Goal: Task Accomplishment & Management: Manage account settings

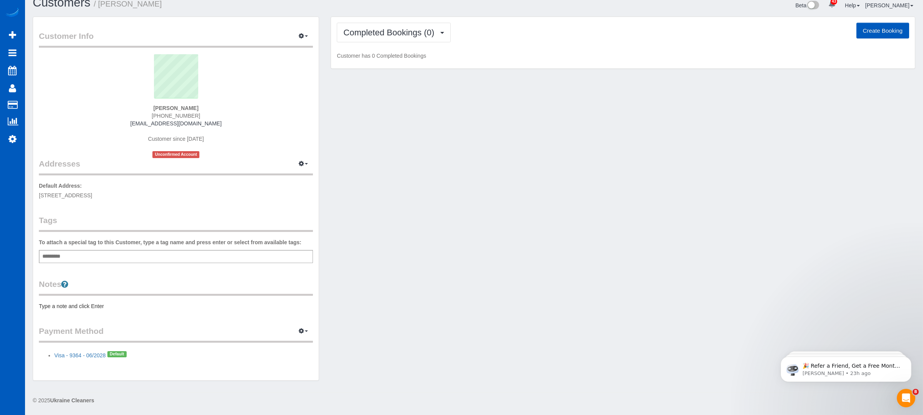
scroll to position [12, 0]
click at [427, 39] on button "Completed Bookings (0)" at bounding box center [394, 32] width 114 height 20
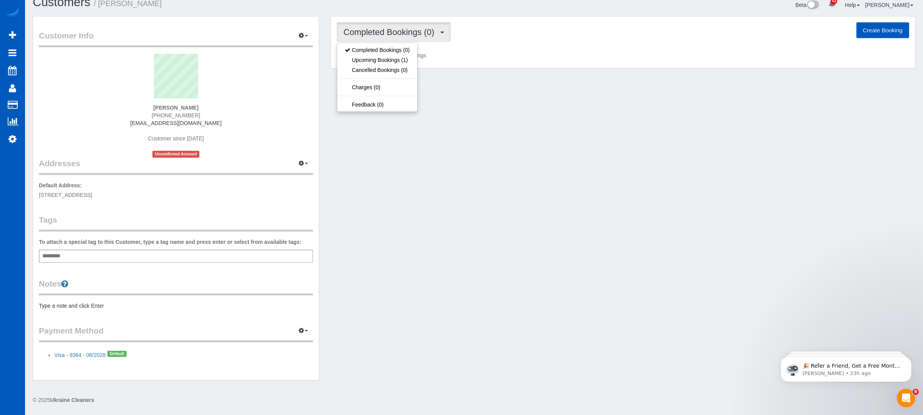
click at [567, 102] on div "Customer Info Edit Contact Info Send Message Email Preferences Special Sales Ta…" at bounding box center [474, 202] width 894 height 372
click at [431, 40] on button "Completed Bookings (0)" at bounding box center [394, 32] width 114 height 20
click at [388, 59] on link "Upcoming Bookings (1)" at bounding box center [377, 60] width 80 height 10
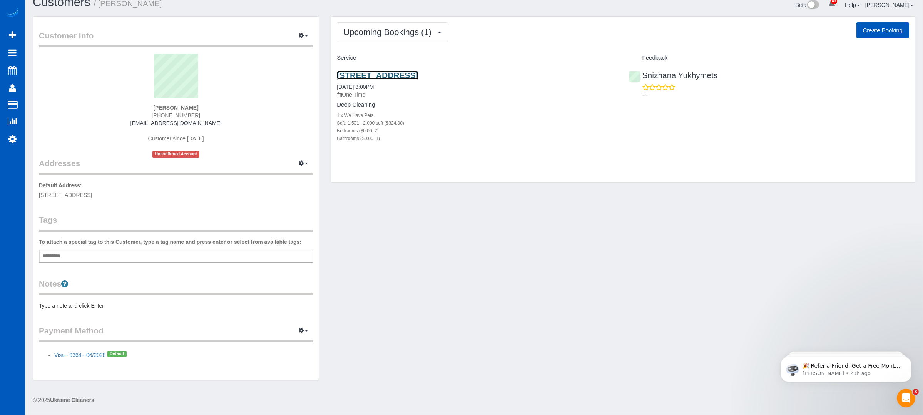
click at [411, 72] on link "5329 N A St, Spokane, WA 99205" at bounding box center [377, 75] width 81 height 9
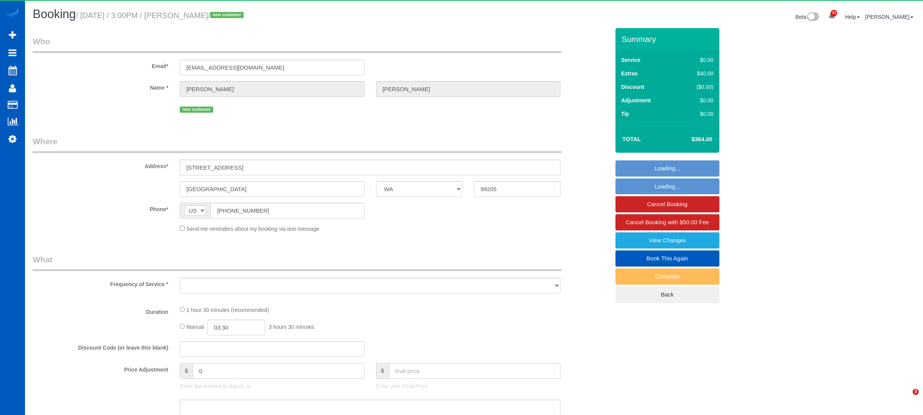
select select "WA"
select select "object:818"
select select "string:fspay-960fefea-218e-40c6-bace-072c66b36d8e"
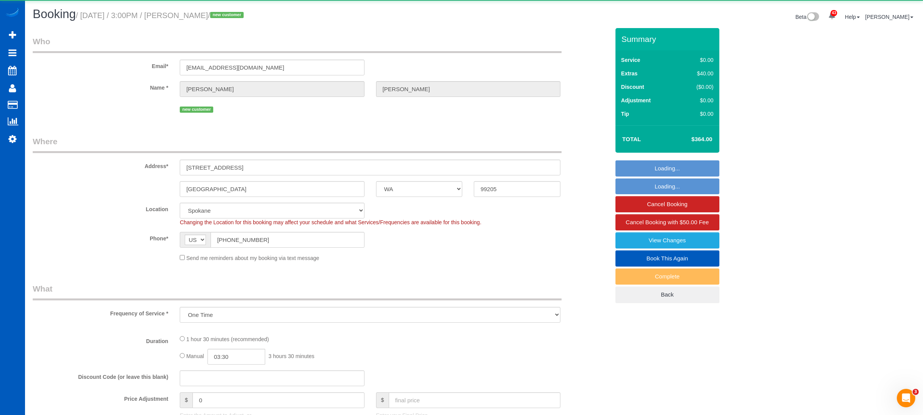
select select "object:958"
select select "199"
select select "1501"
select select "2"
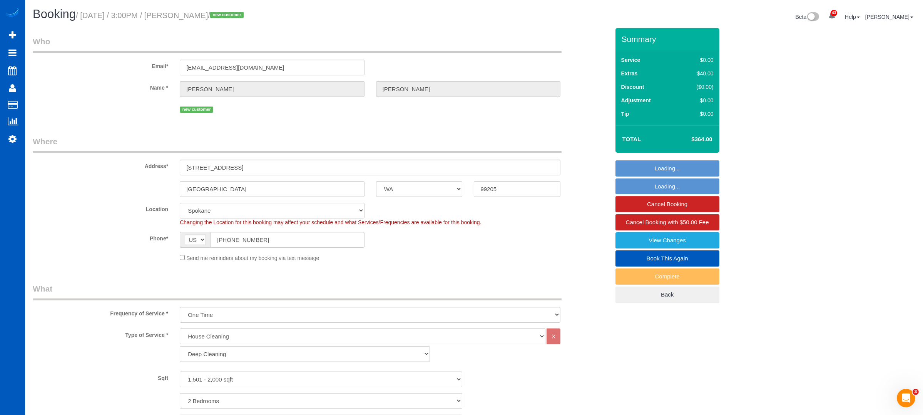
select select "1501"
select select "2"
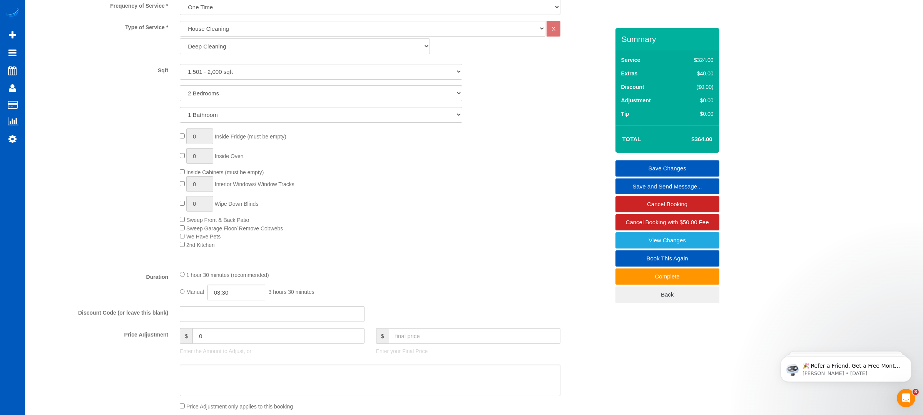
scroll to position [205, 0]
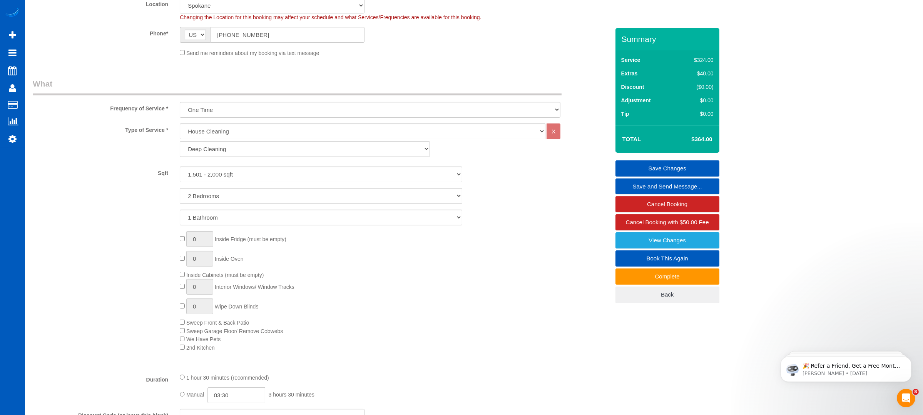
click at [389, 312] on div "0 Inside Fridge (must be empty) 0 Inside Oven Inside Cabinets (must be empty) 0…" at bounding box center [394, 291] width 441 height 120
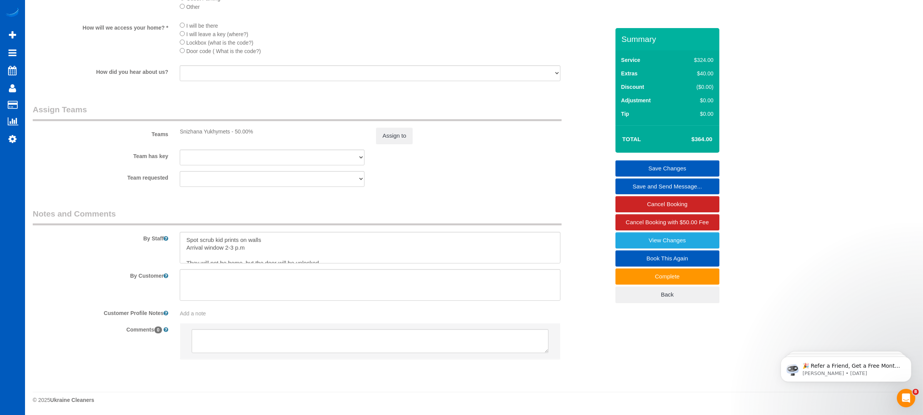
scroll to position [965, 0]
drag, startPoint x: 224, startPoint y: 251, endPoint x: 245, endPoint y: 252, distance: 21.2
click at [245, 252] on textarea at bounding box center [370, 248] width 381 height 32
click at [283, 249] on textarea at bounding box center [370, 248] width 381 height 32
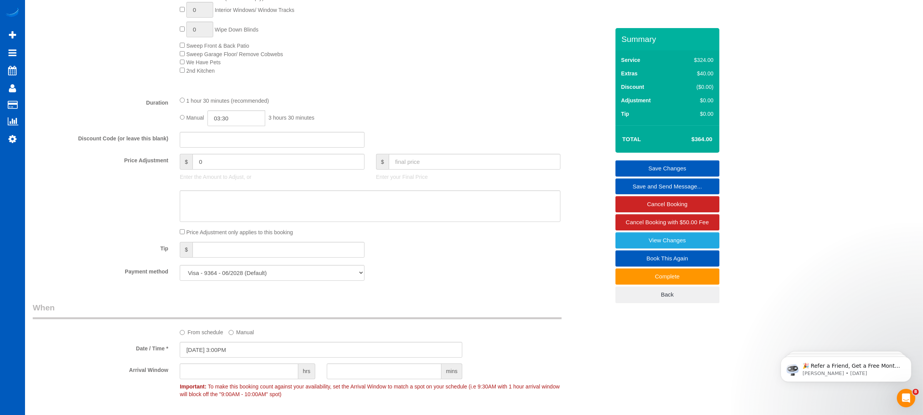
scroll to position [144, 0]
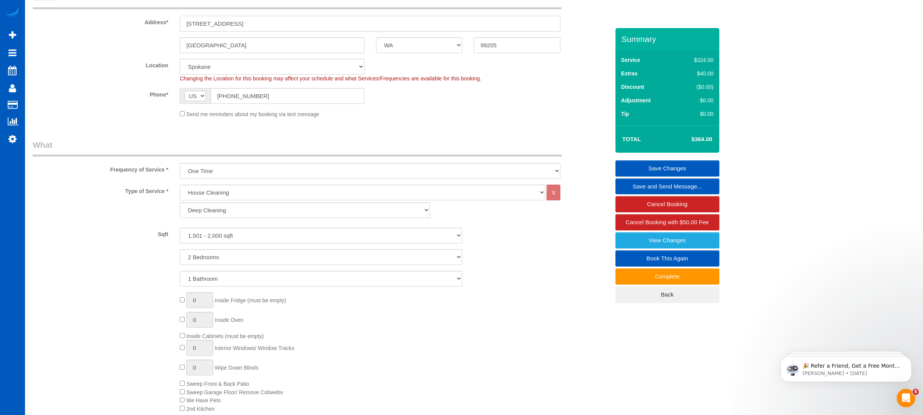
click at [212, 22] on input "[STREET_ADDRESS]" at bounding box center [370, 24] width 381 height 16
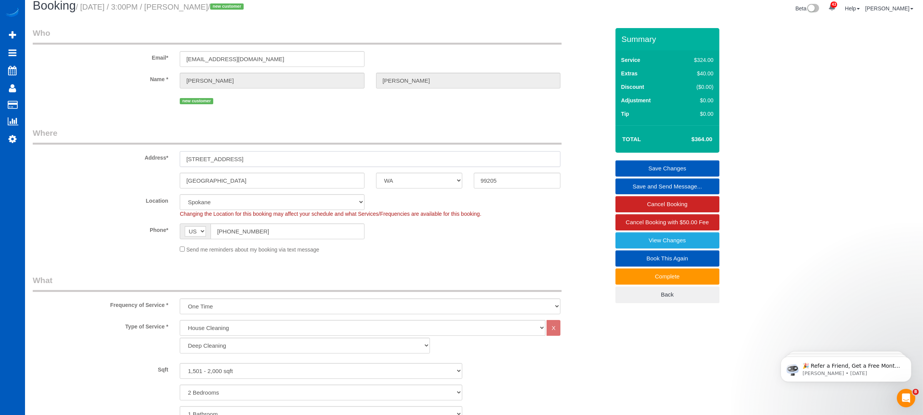
scroll to position [0, 0]
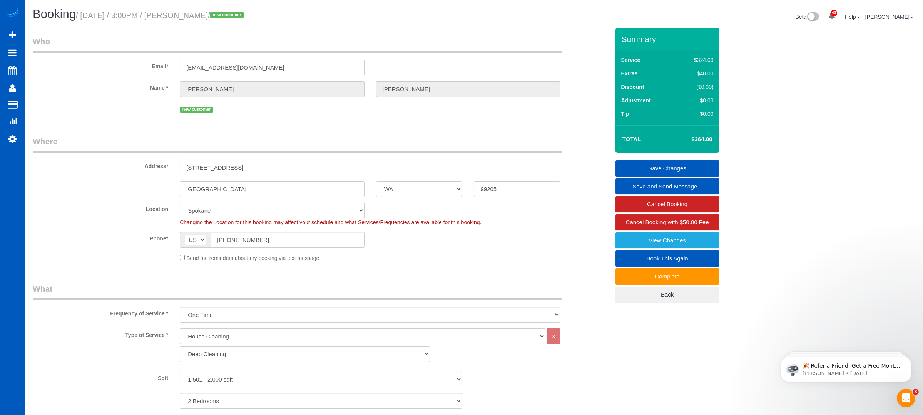
click at [455, 112] on div "new customer" at bounding box center [370, 109] width 381 height 12
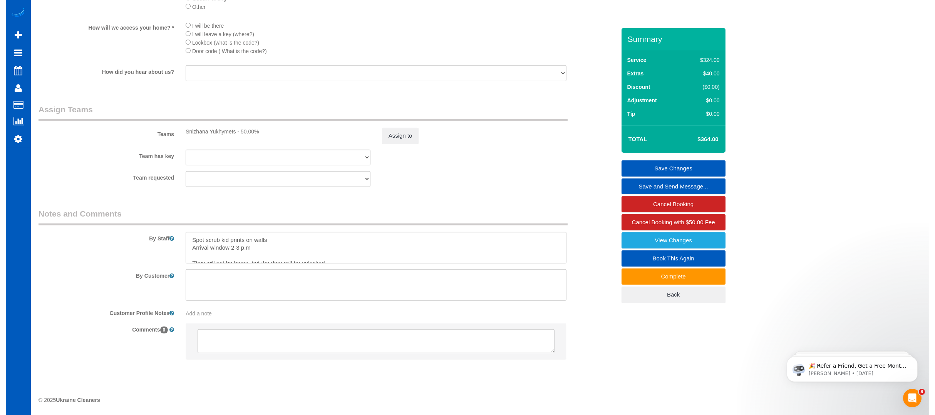
scroll to position [7, 0]
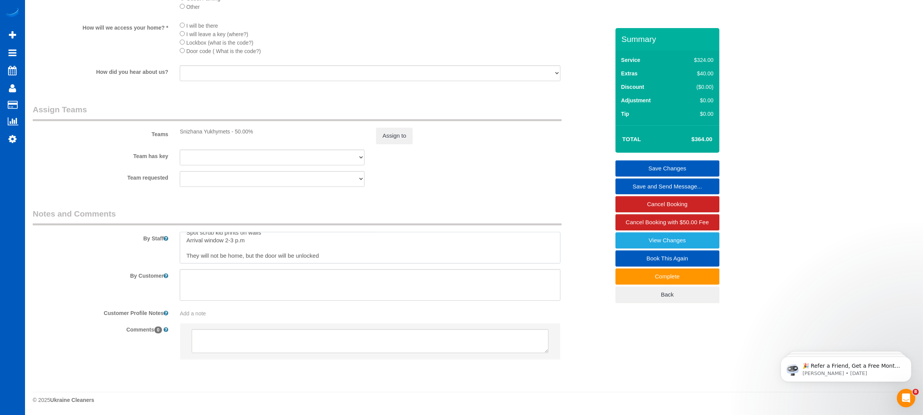
click at [266, 244] on textarea at bounding box center [370, 248] width 381 height 32
click at [649, 244] on link "View Changes" at bounding box center [667, 240] width 104 height 16
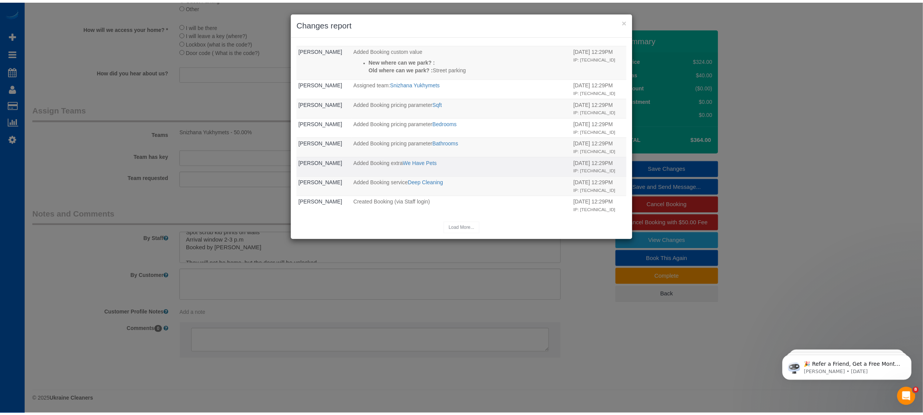
scroll to position [173, 0]
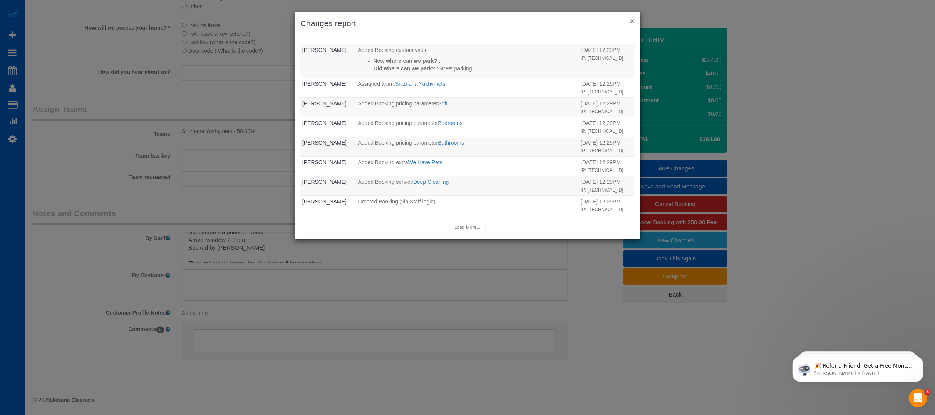
click at [630, 17] on button "×" at bounding box center [632, 21] width 5 height 8
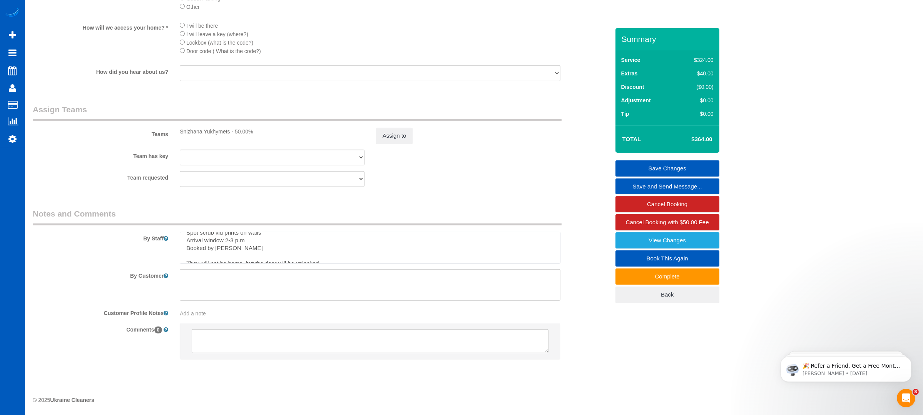
click at [260, 249] on textarea at bounding box center [370, 248] width 381 height 32
type textarea "Spot scrub kid prints on walls Arrival window 2-3 p.m Booked by [PERSON_NAME] (…"
click at [689, 164] on link "Save Changes" at bounding box center [667, 169] width 104 height 16
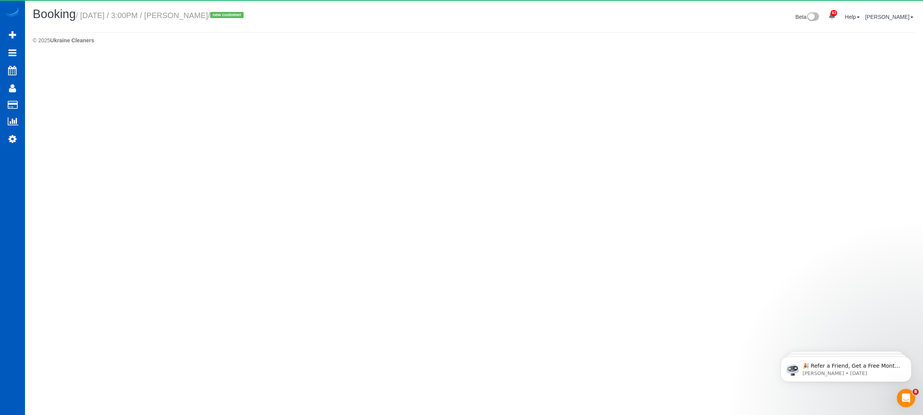
select select "WA"
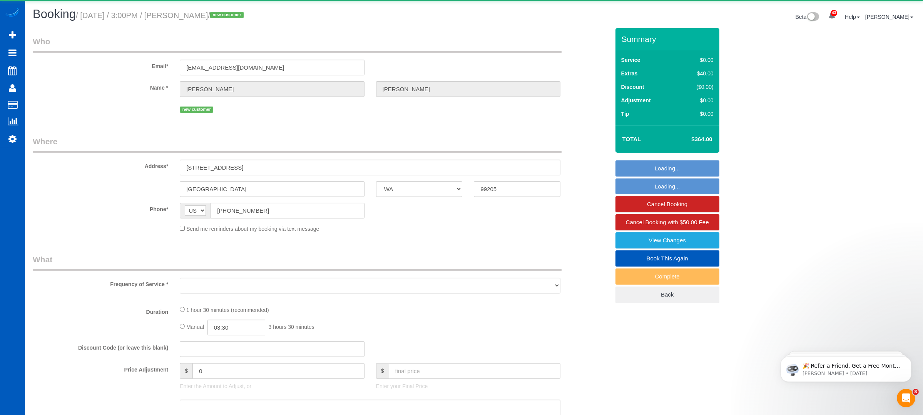
select select "object:2117"
select select "string:fspay-960fefea-218e-40c6-bace-072c66b36d8e"
select select "199"
select select "1501"
select select "2"
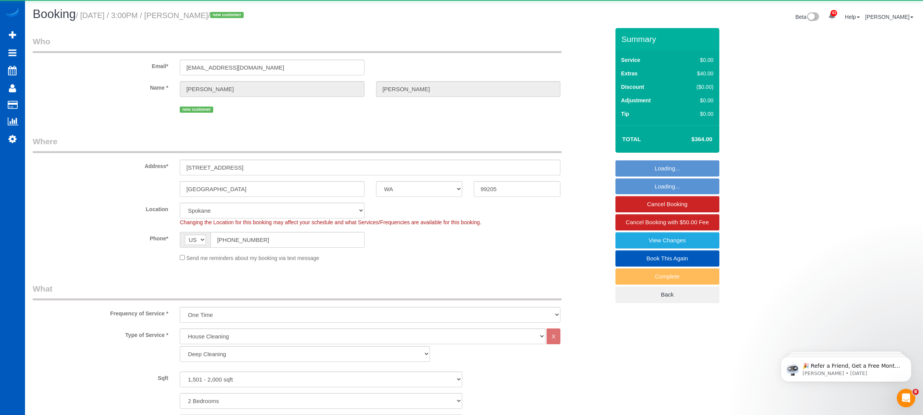
select select "object:2122"
select select "1501"
select select "2"
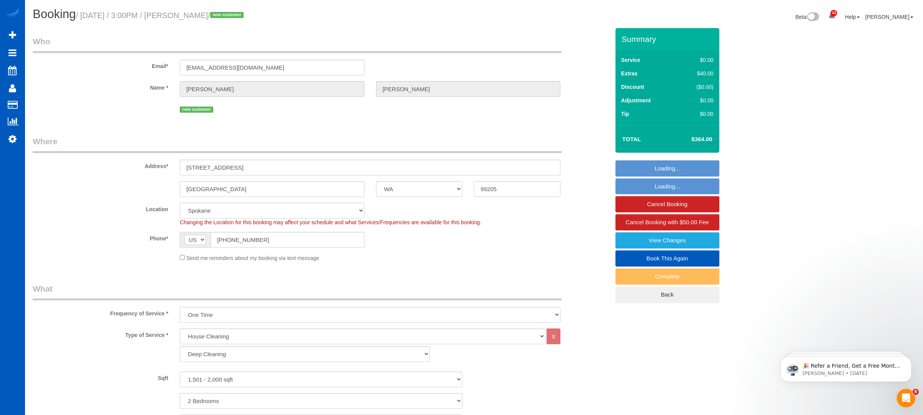
click at [490, 235] on div "Phone* AF AL DZ AD AO AI AQ AG AR AM AW AU AT AZ BS BH BD BB BY BE BZ BJ BM BT …" at bounding box center [321, 240] width 589 height 16
